Goal: Transaction & Acquisition: Purchase product/service

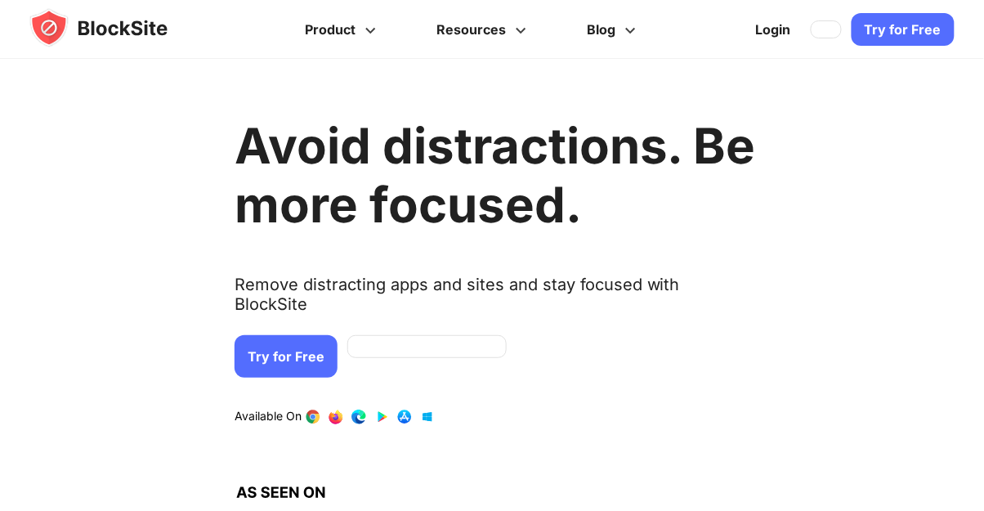
click at [465, 335] on link at bounding box center [427, 346] width 159 height 23
click at [464, 335] on link at bounding box center [427, 346] width 159 height 23
